Goal: Find specific page/section: Find specific page/section

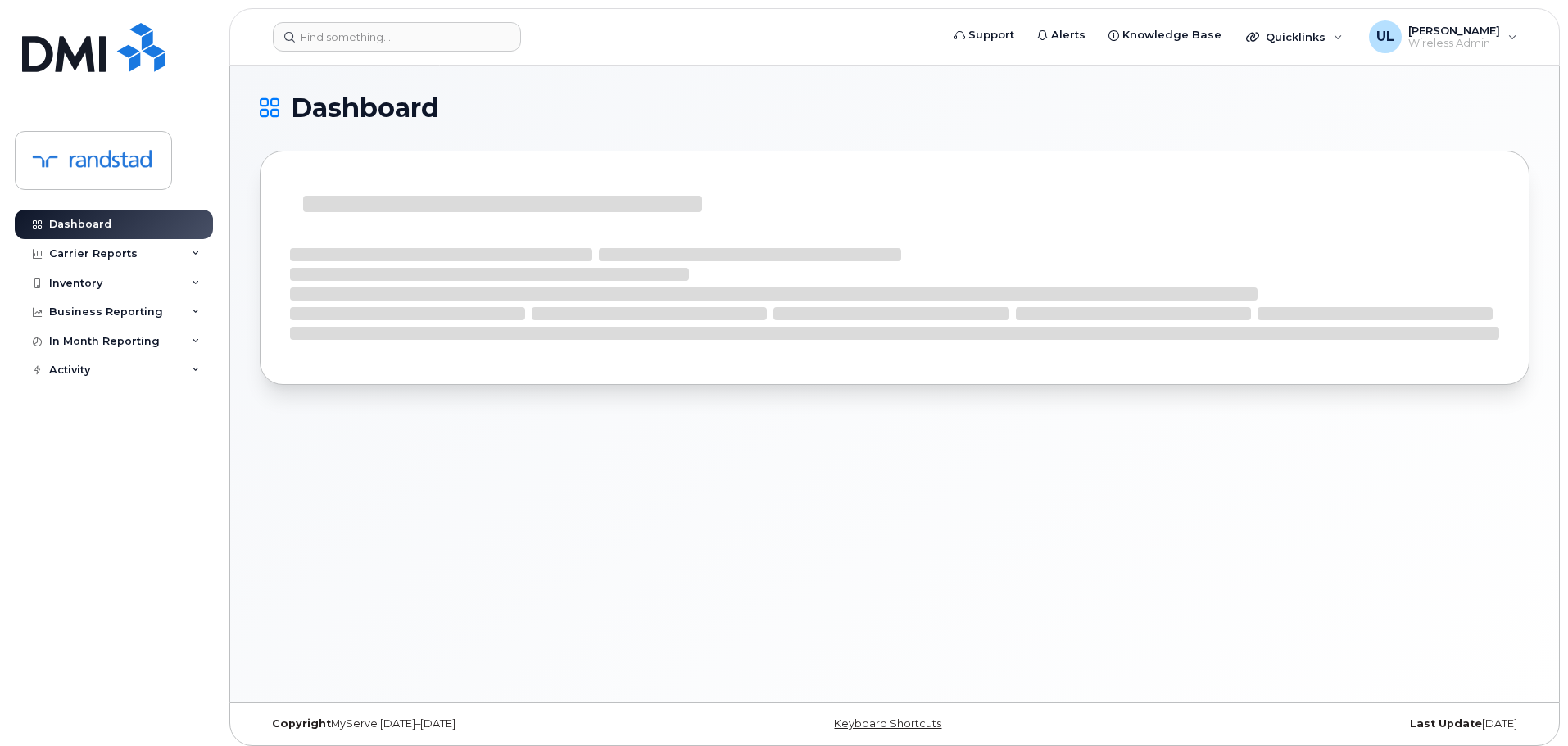
click at [401, 55] on header "Support Alerts Knowledge Base Quicklinks Suspend / Cancel Device Change SIM Car…" at bounding box center [895, 37] width 1330 height 57
paste input "[PERSON_NAME]"
click at [383, 43] on input "[PERSON_NAME]" at bounding box center [396, 37] width 248 height 29
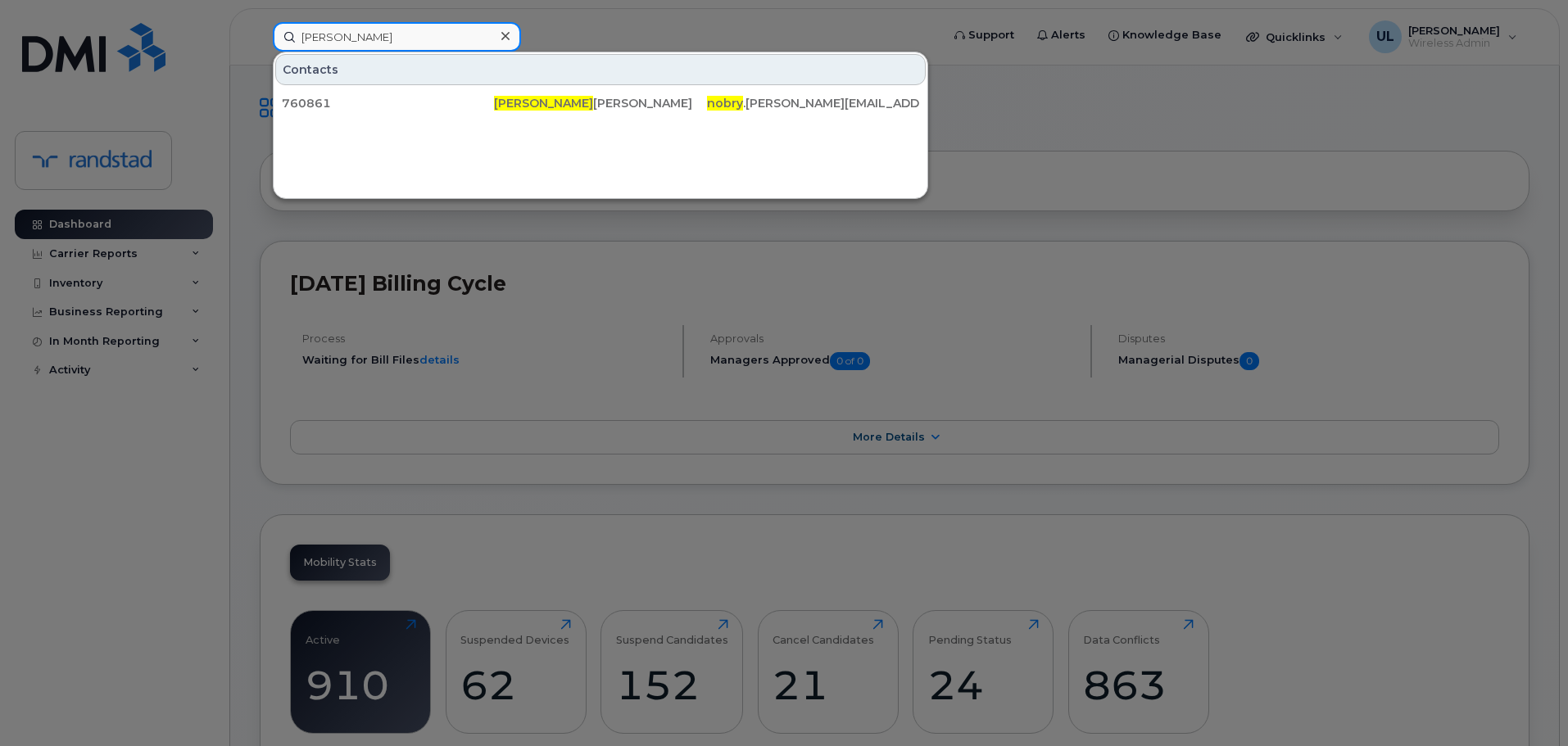
type input "[PERSON_NAME]"
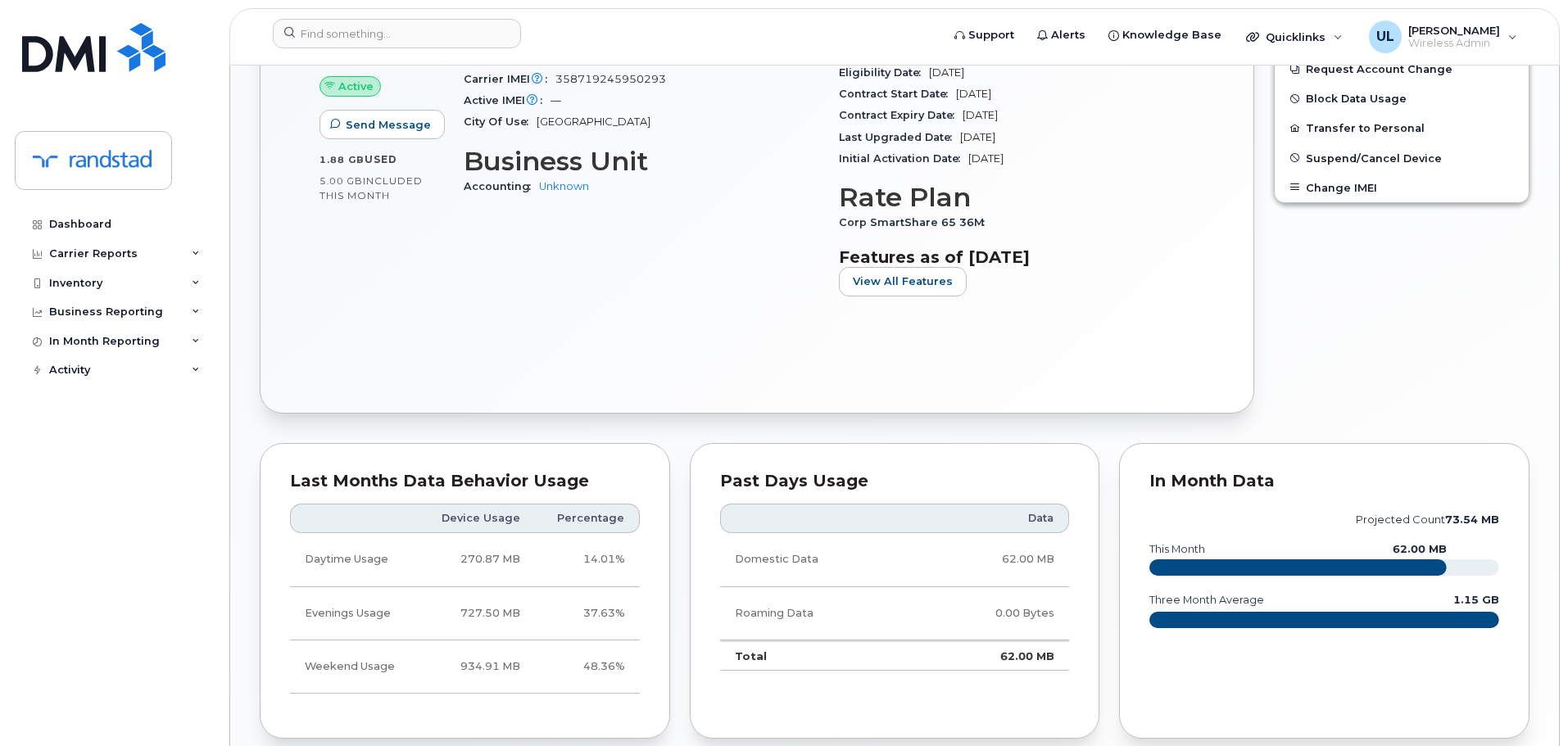
scroll to position [655, 0]
